Goal: Task Accomplishment & Management: Use online tool/utility

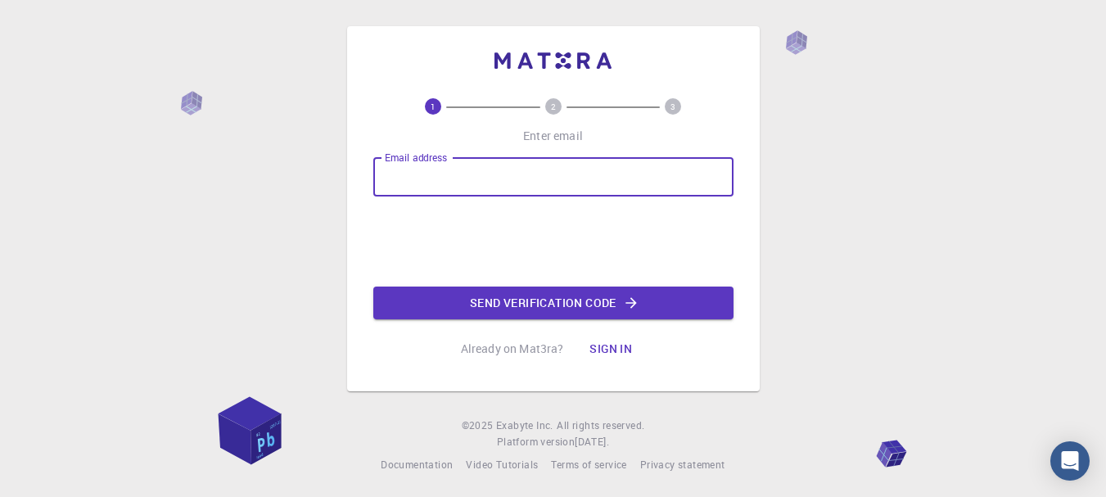
click at [472, 174] on input "Email address" at bounding box center [553, 176] width 360 height 39
type input "naylenecarvalho@yahoo.com.br"
click at [484, 306] on button "Send verification code" at bounding box center [553, 303] width 360 height 33
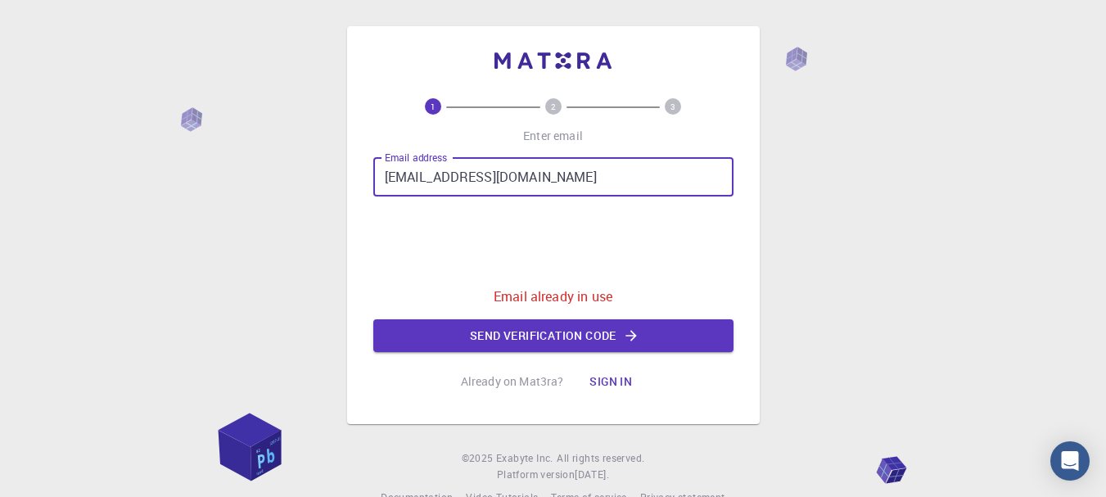
drag, startPoint x: 581, startPoint y: 179, endPoint x: 374, endPoint y: 167, distance: 207.5
click at [374, 167] on input "naylenecarvalho@yahoo.com.br" at bounding box center [553, 176] width 360 height 39
click at [608, 373] on button "Sign in" at bounding box center [610, 381] width 69 height 33
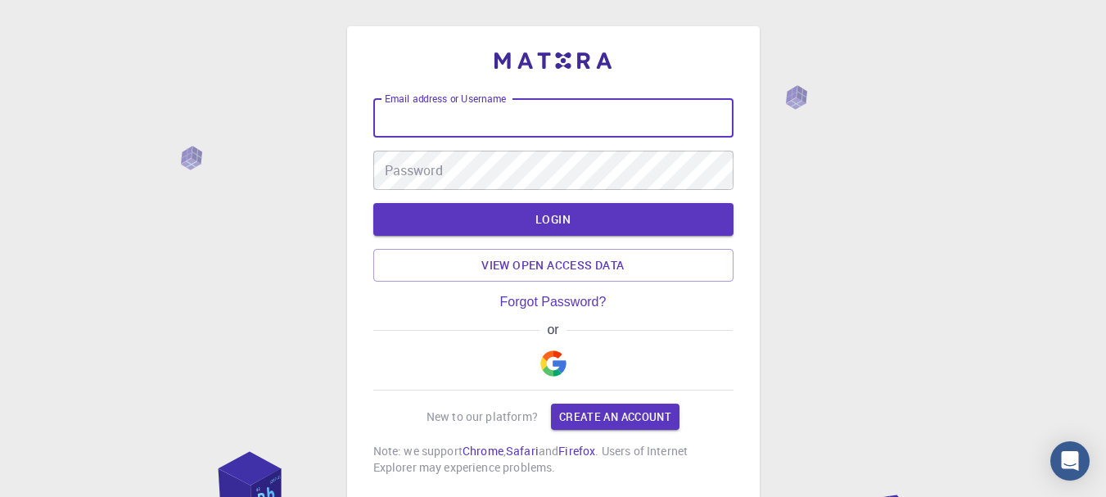
click at [522, 118] on input "Email address or Username" at bounding box center [553, 117] width 360 height 39
paste input "naylenecarvalho@yahoo.com.br"
type input "naylenecarvalho@yahoo.com.br"
click at [575, 302] on link "Forgot Password?" at bounding box center [553, 302] width 106 height 15
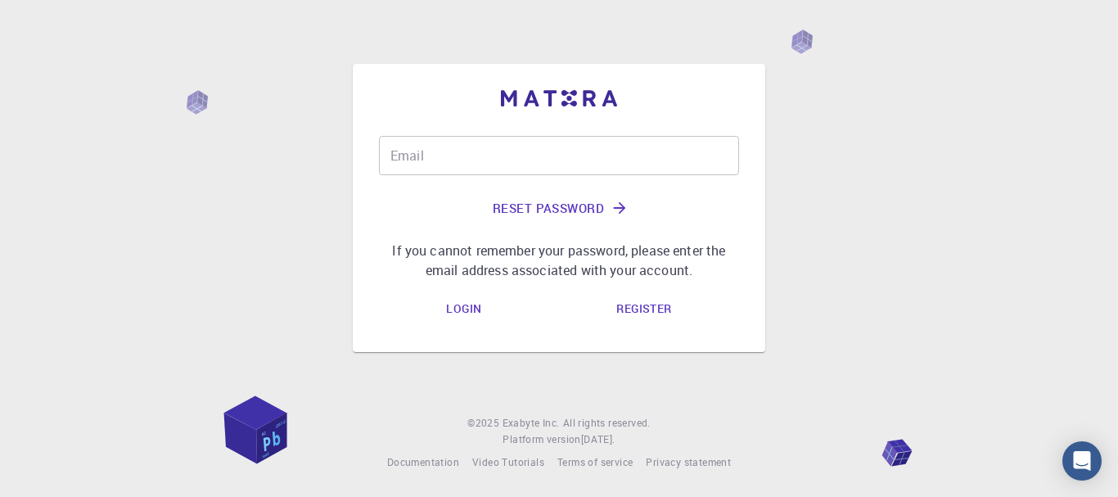
click at [521, 150] on input "Email" at bounding box center [559, 155] width 360 height 39
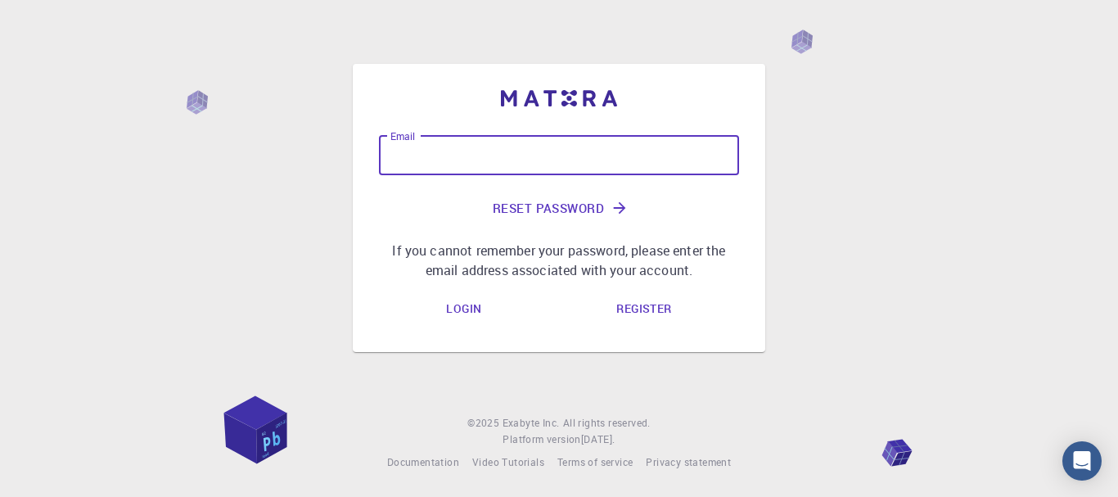
paste input "naylenecarvalho@yahoo.com.br"
type input "naylenecarvalho@yahoo.com.br"
click at [575, 205] on button "Reset Password" at bounding box center [559, 207] width 360 height 39
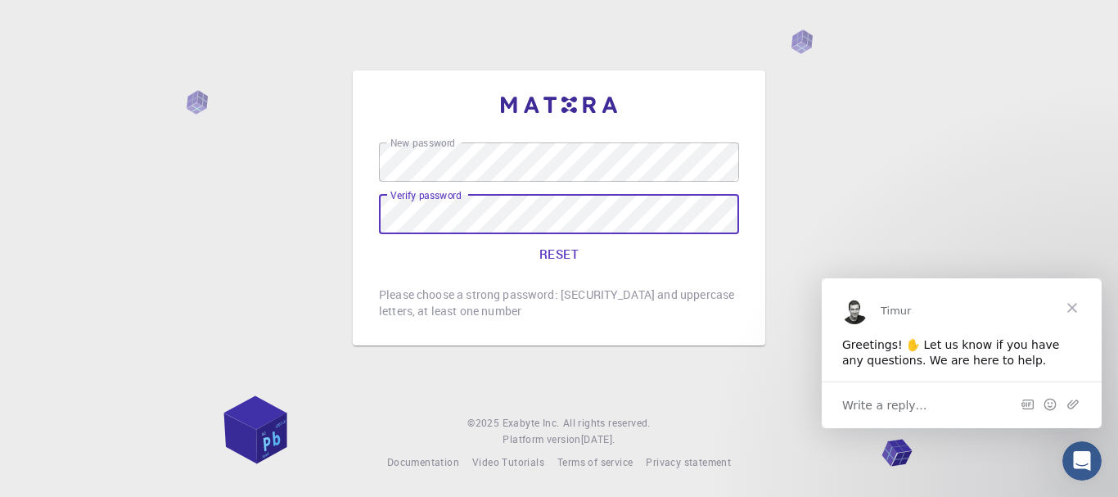
click at [379, 234] on button "RESET" at bounding box center [559, 253] width 360 height 39
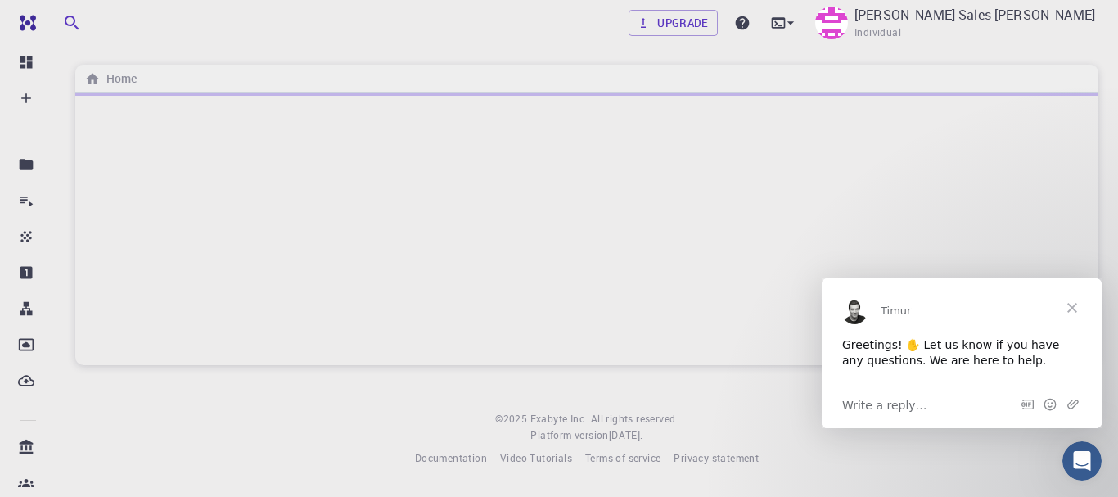
click at [1085, 307] on span "Close" at bounding box center [1072, 307] width 59 height 59
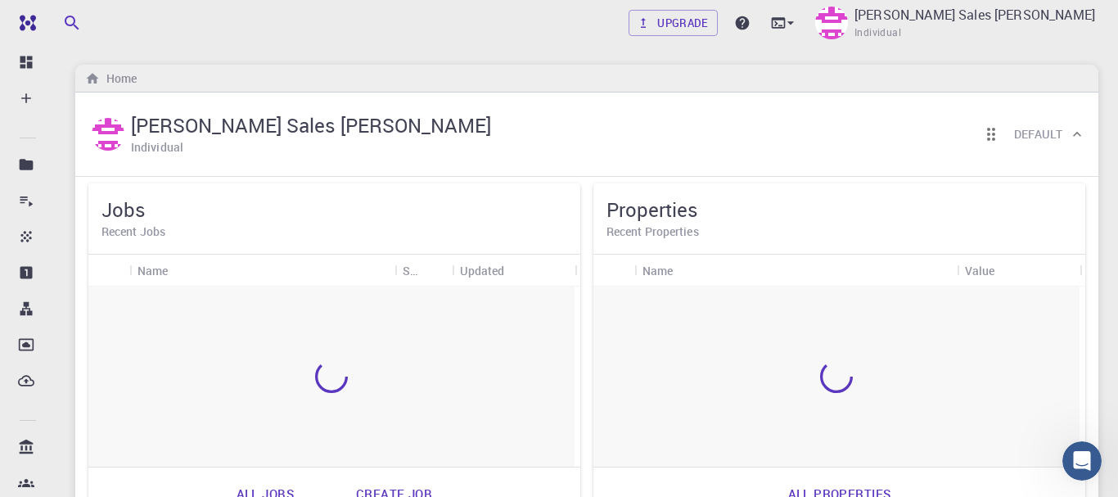
click at [1072, 307] on div at bounding box center [837, 377] width 486 height 180
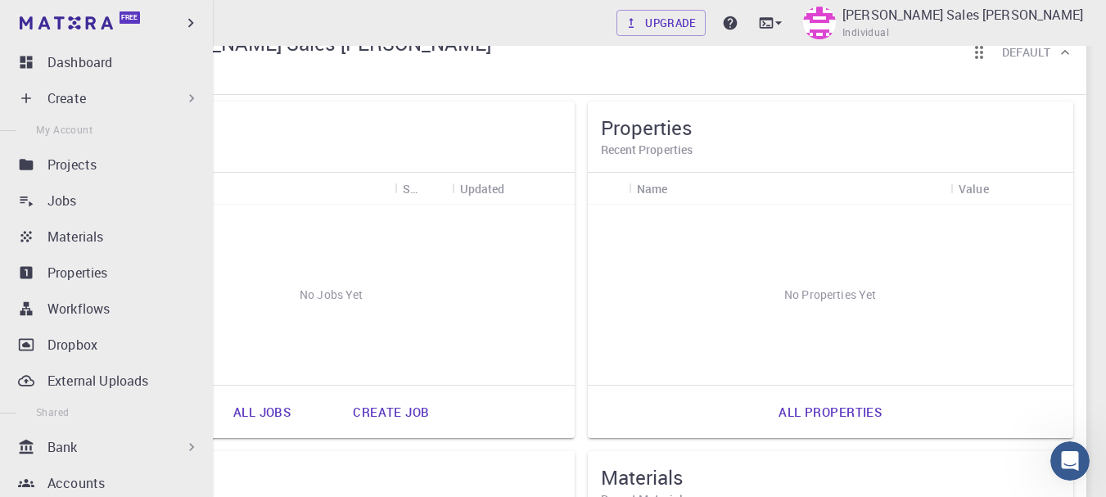
click at [183, 104] on icon at bounding box center [191, 98] width 16 height 16
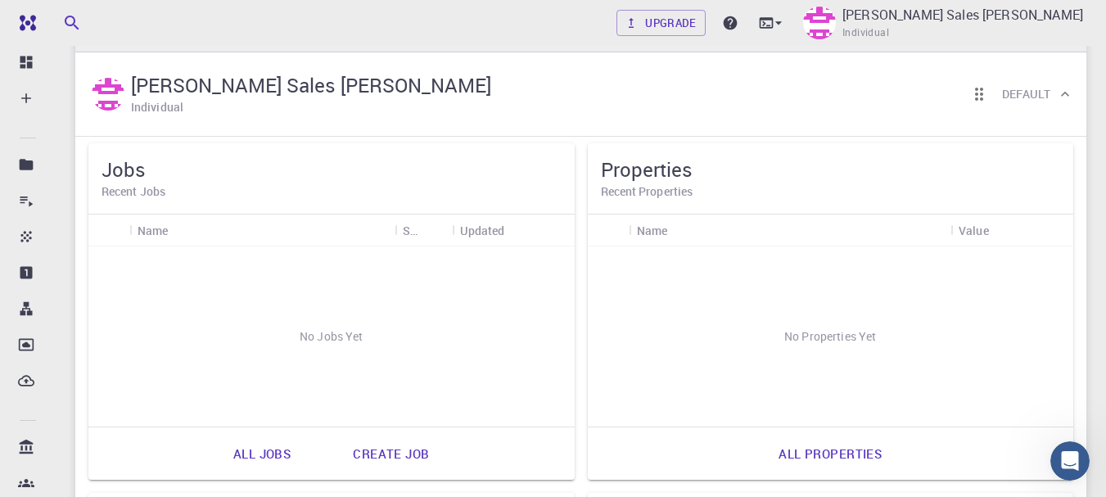
scroll to position [0, 0]
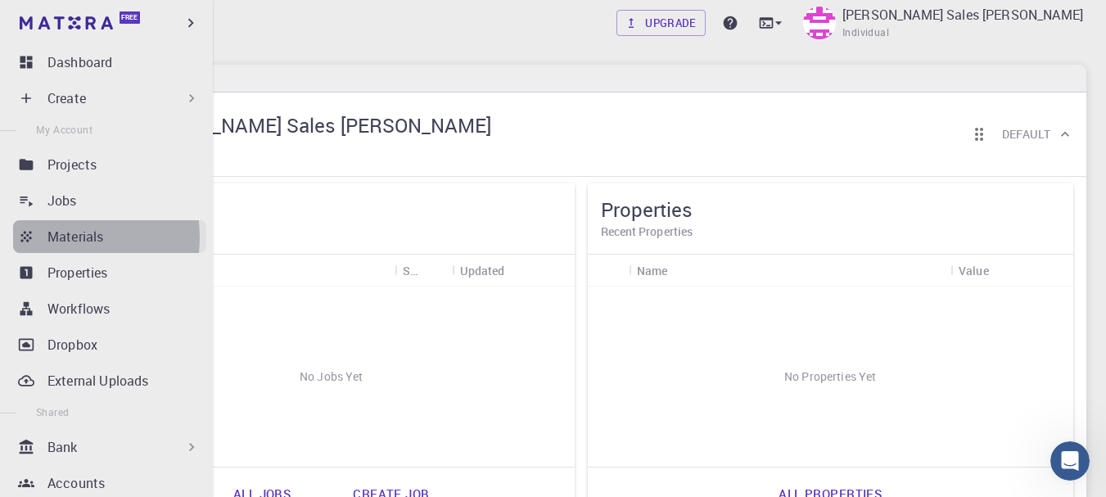
click at [58, 237] on p "Materials" at bounding box center [75, 237] width 56 height 20
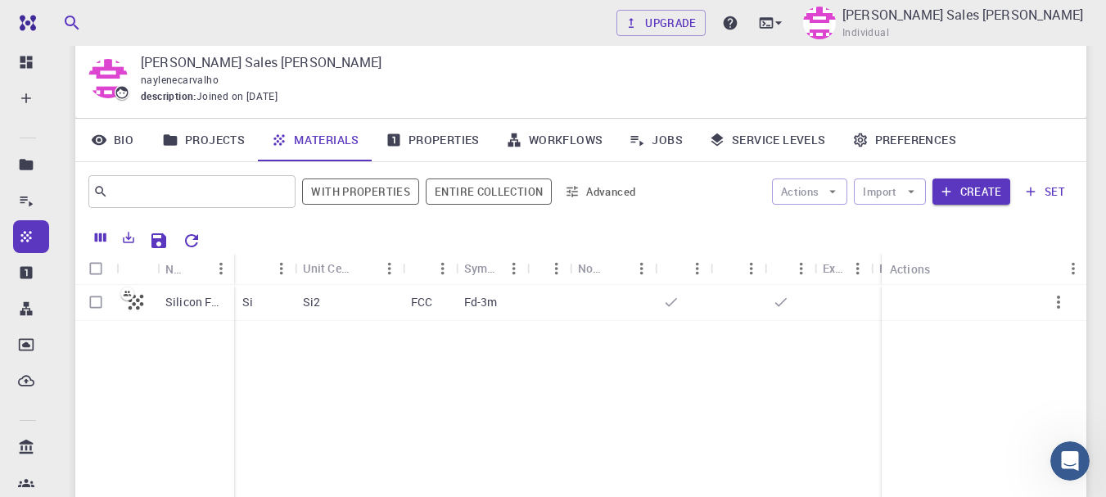
scroll to position [137, 0]
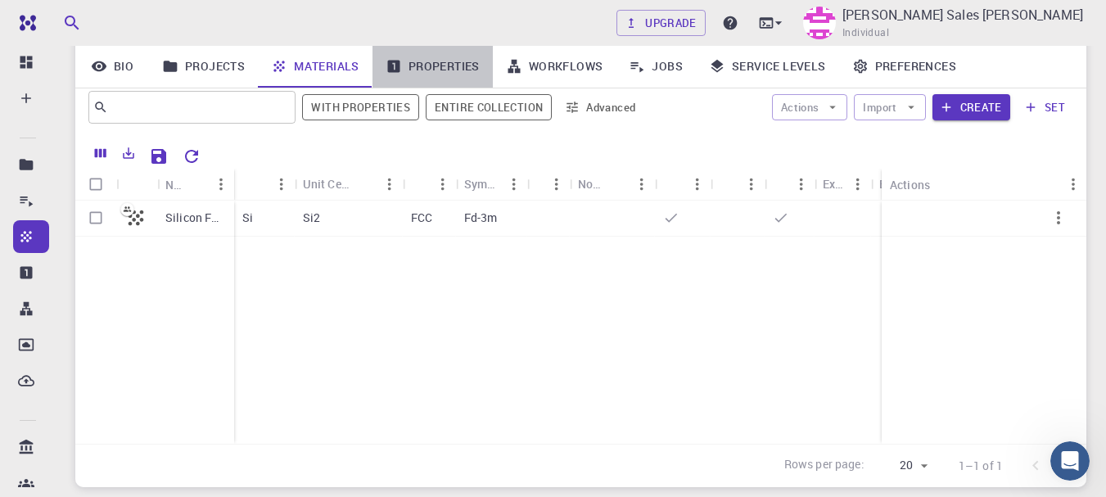
click at [448, 61] on link "Properties" at bounding box center [433, 66] width 120 height 43
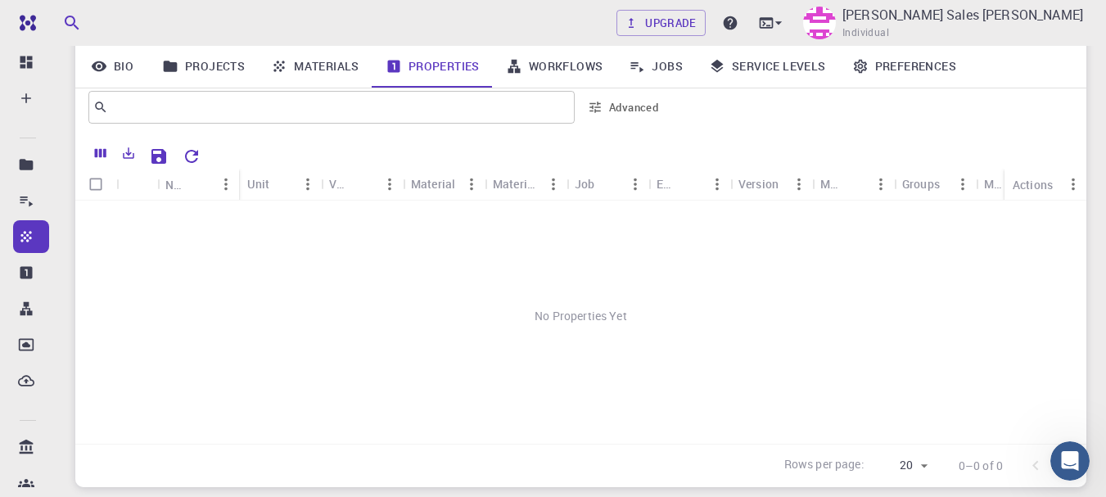
click at [225, 67] on link "Projects" at bounding box center [203, 66] width 109 height 43
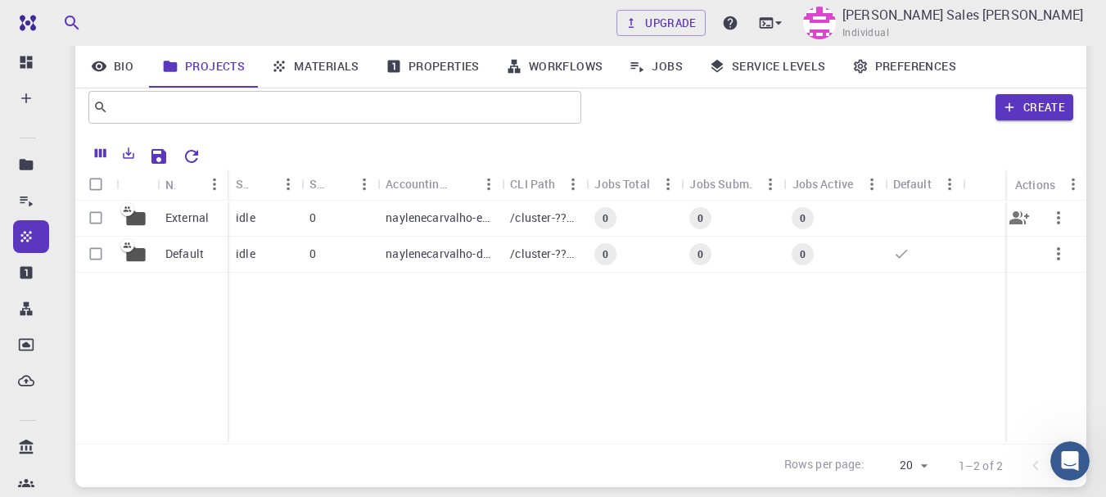
click at [514, 212] on p "/cluster-???-home/naylenecarvalho/naylenecarvalho-external" at bounding box center [544, 218] width 68 height 16
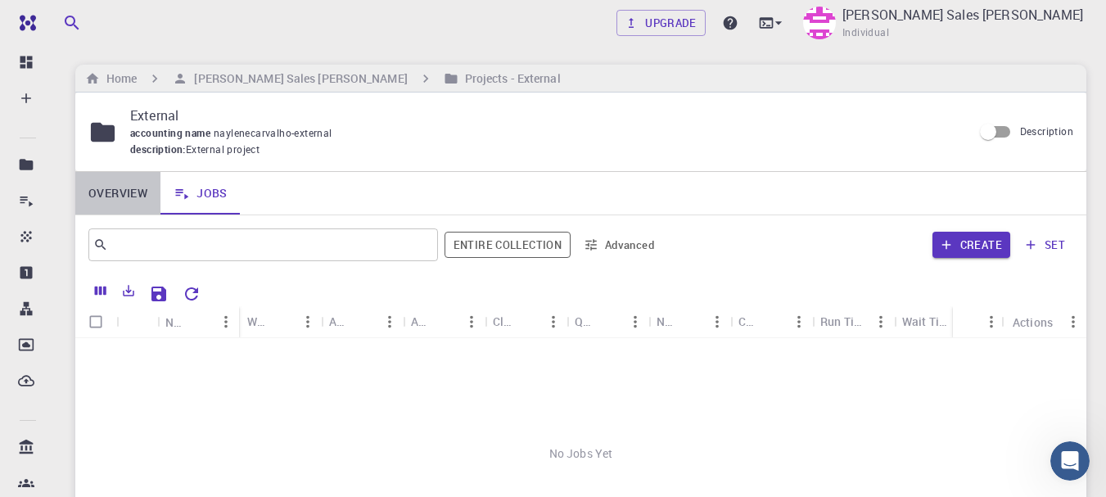
click at [95, 196] on link "Overview" at bounding box center [117, 193] width 85 height 43
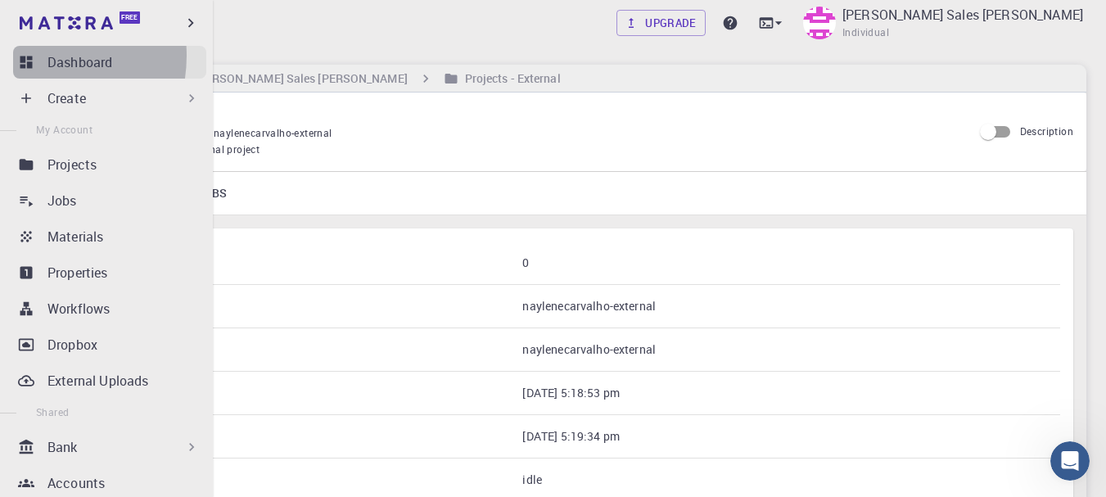
click at [30, 56] on icon at bounding box center [26, 62] width 16 height 16
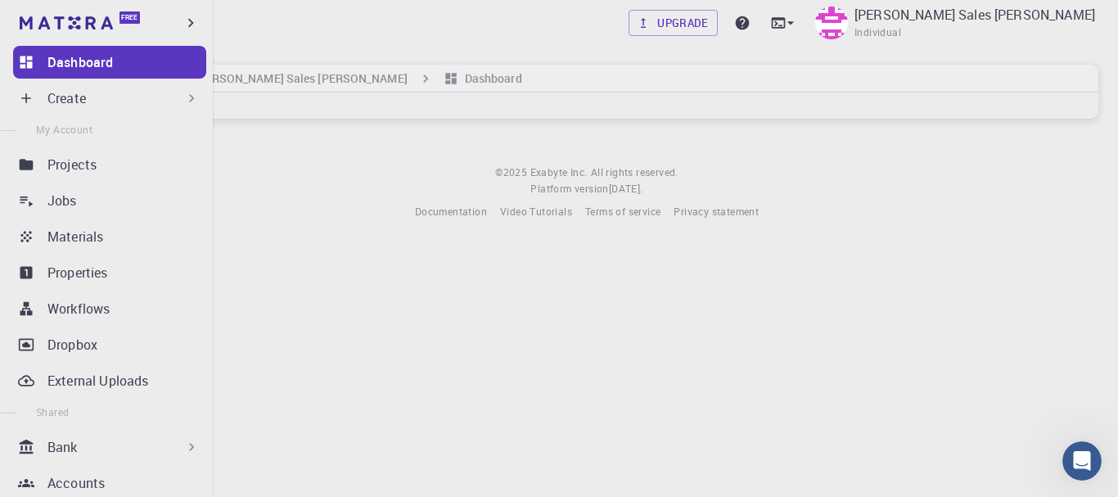
click at [56, 101] on p "Create" at bounding box center [66, 98] width 38 height 20
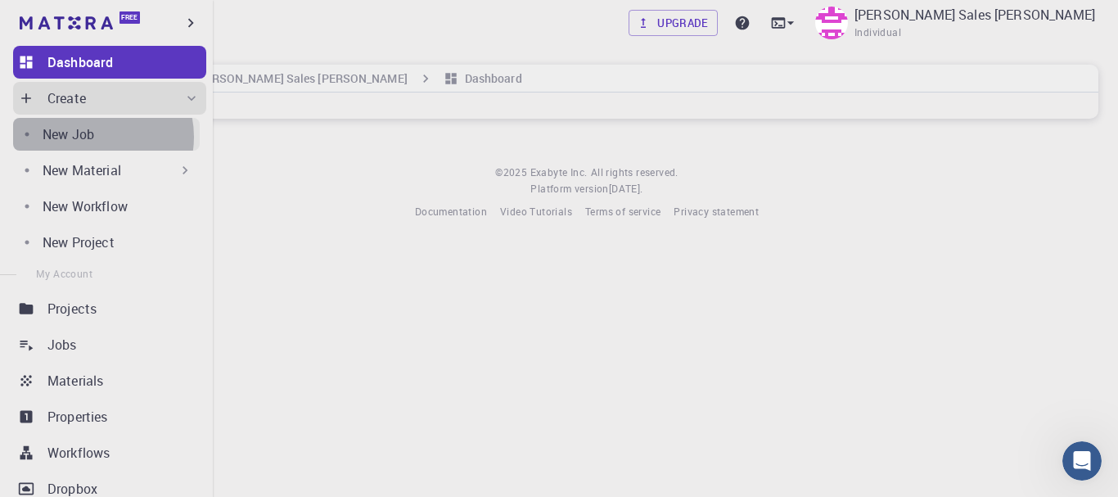
click at [94, 137] on p "New Job" at bounding box center [69, 134] width 52 height 20
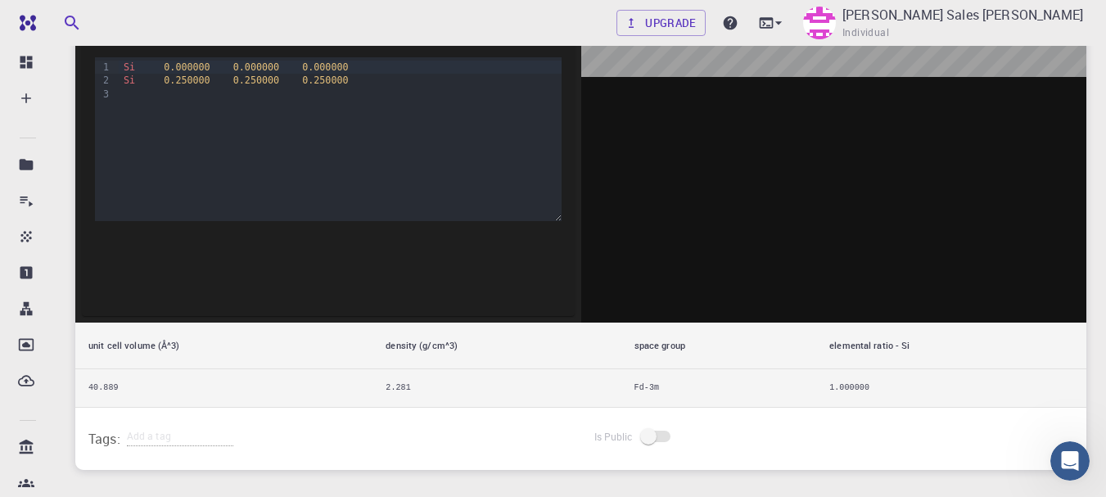
scroll to position [333, 0]
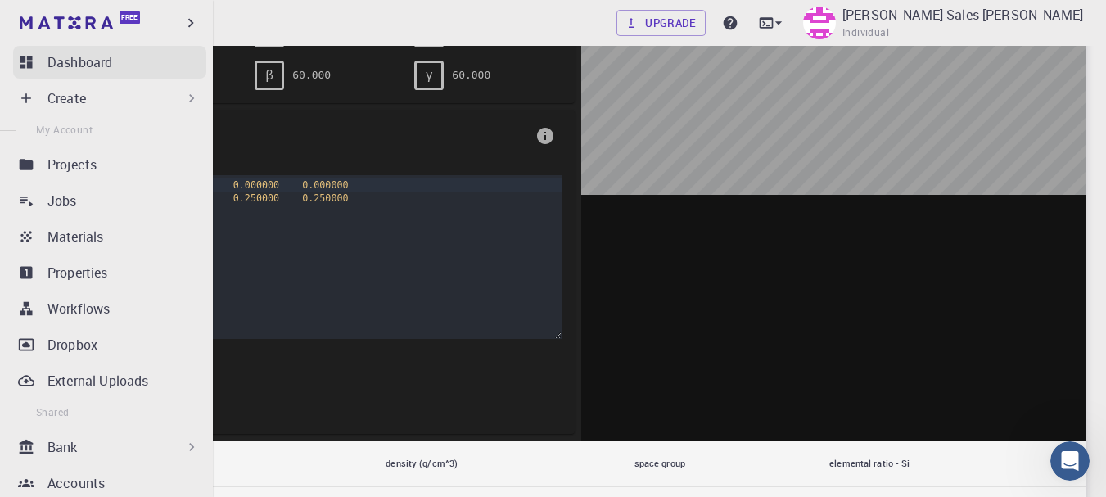
click at [97, 49] on link "Dashboard" at bounding box center [109, 62] width 193 height 33
